Goal: Navigation & Orientation: Find specific page/section

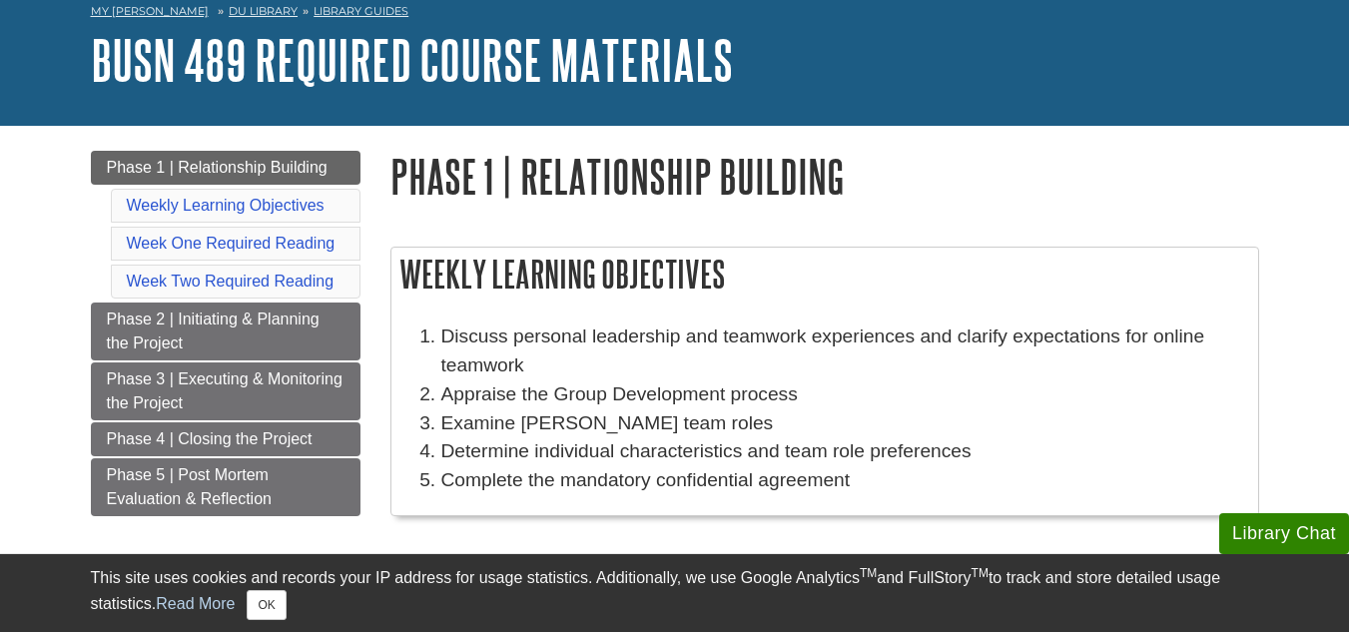
scroll to position [100, 0]
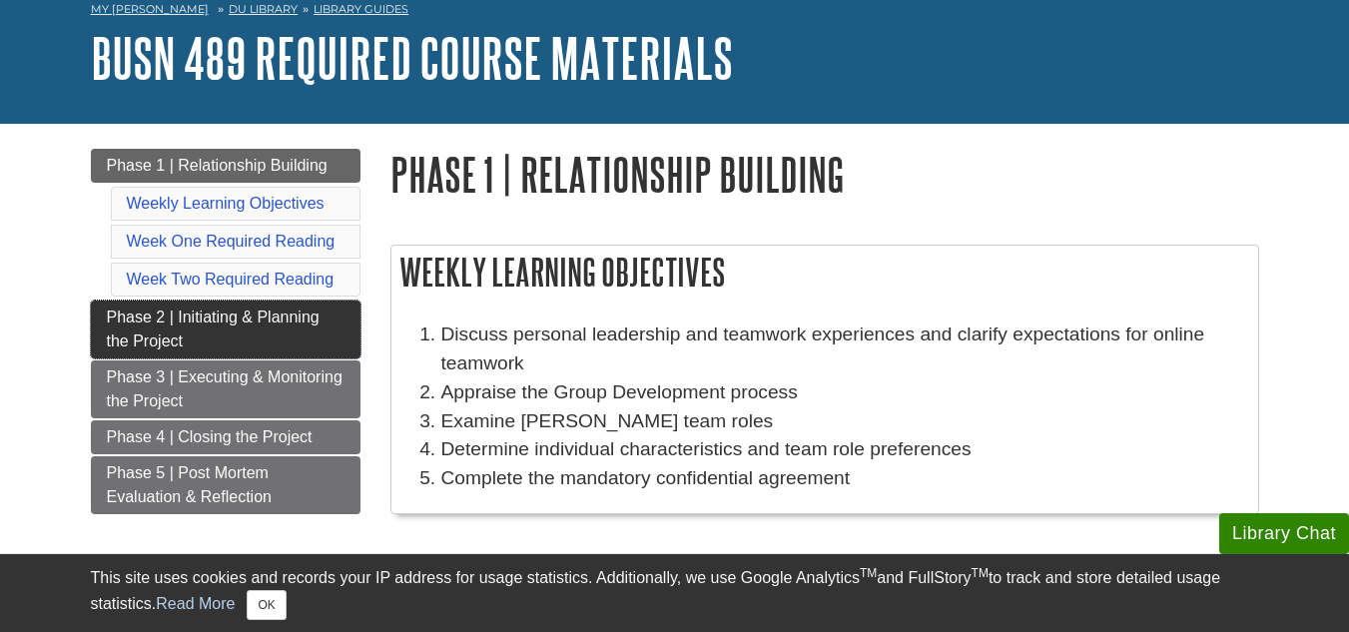
click at [284, 333] on link "Phase 2 | Initiating & Planning the Project" at bounding box center [226, 329] width 270 height 58
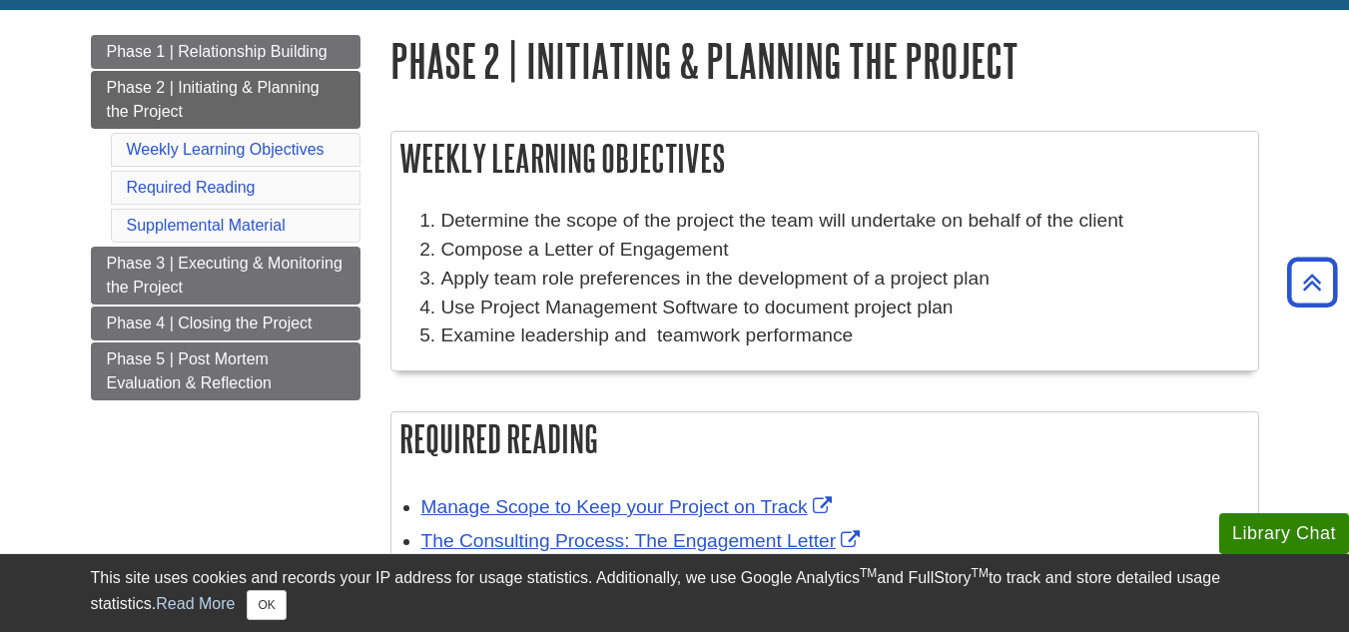
scroll to position [200, 0]
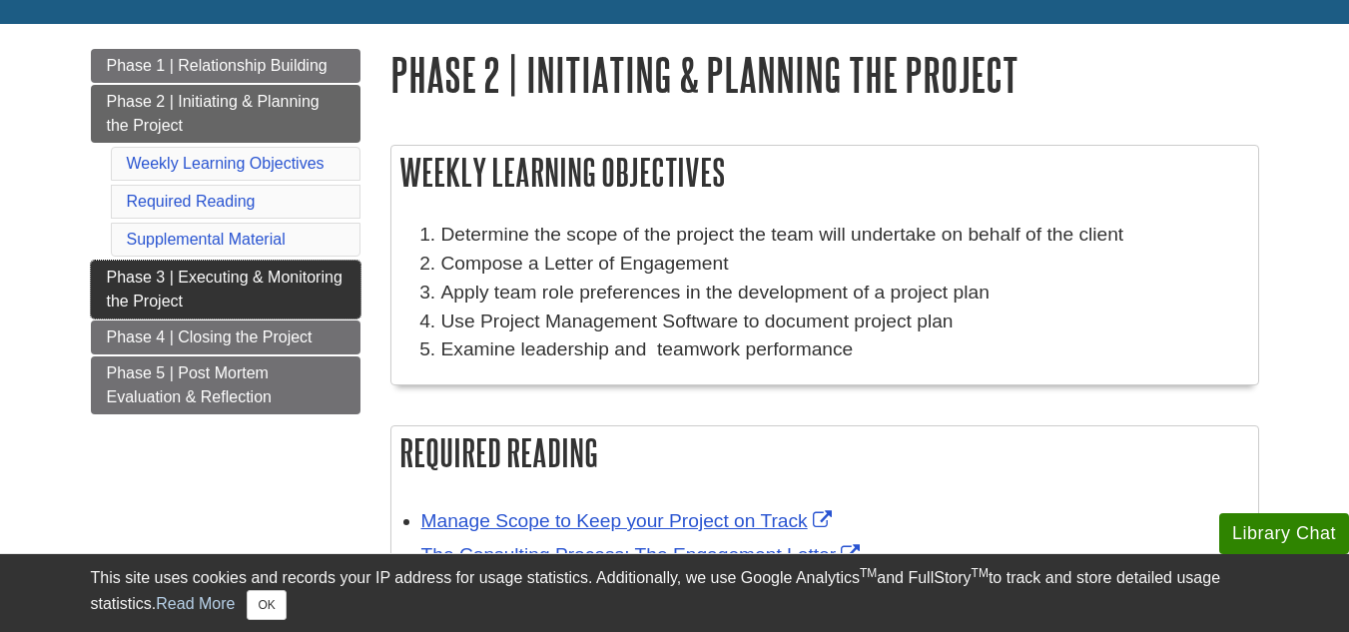
click at [270, 279] on span "Phase 3 | Executing & Monitoring the Project" at bounding box center [225, 289] width 236 height 41
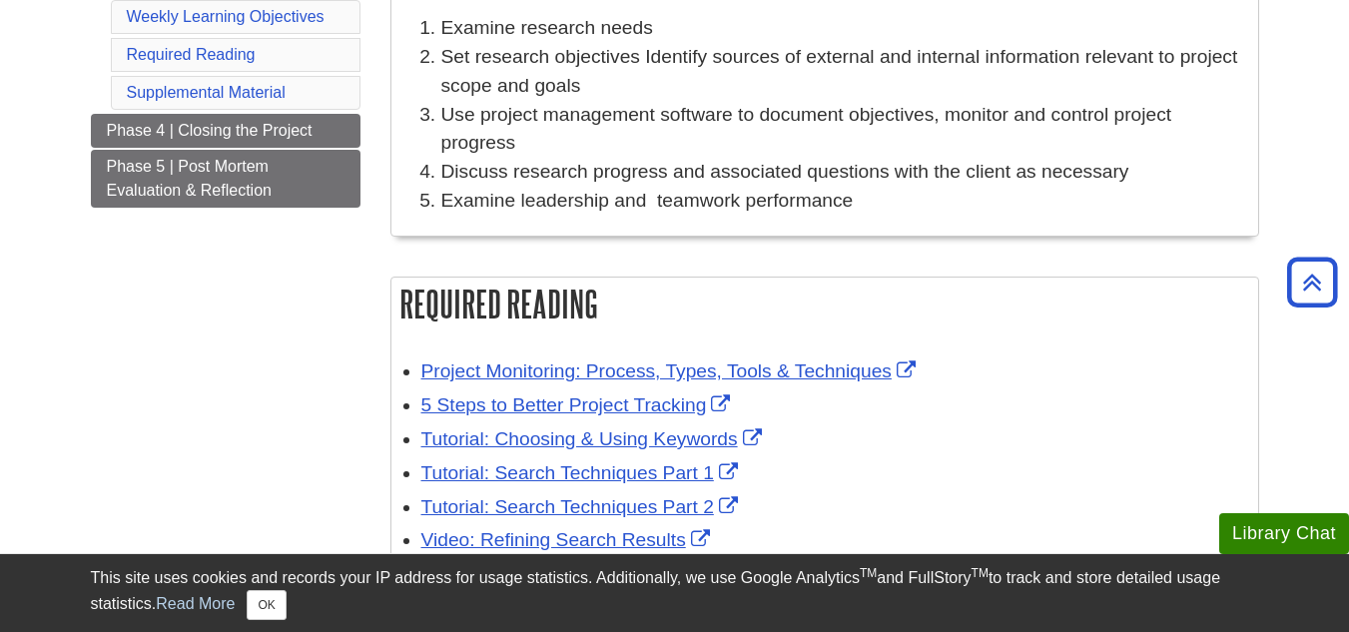
scroll to position [100, 0]
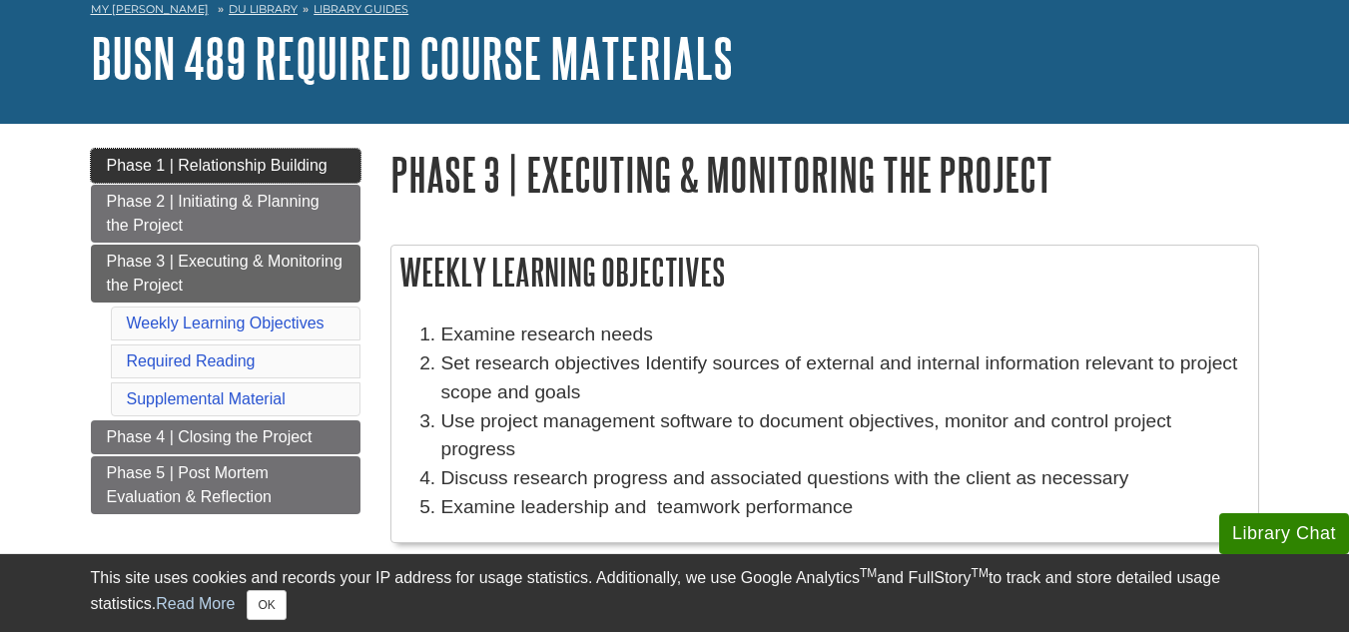
click at [234, 166] on span "Phase 1 | Relationship Building" at bounding box center [217, 165] width 221 height 17
